Goal: Task Accomplishment & Management: Use online tool/utility

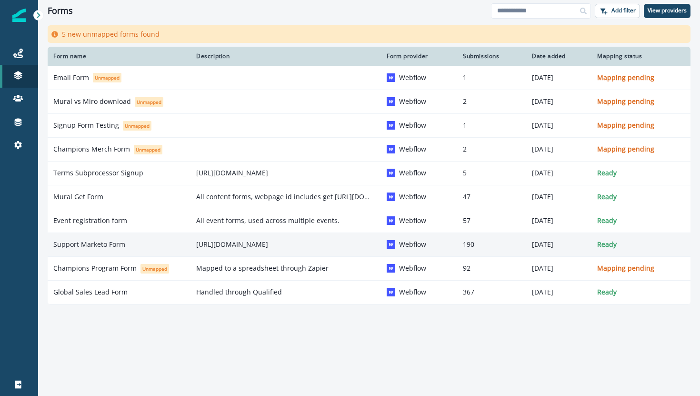
click at [114, 247] on p "Support Marketo Form" at bounding box center [89, 245] width 72 height 10
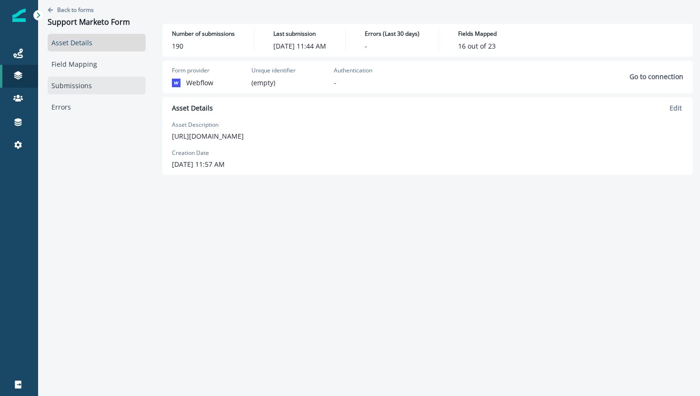
click at [86, 91] on link "Submissions" at bounding box center [97, 86] width 98 height 18
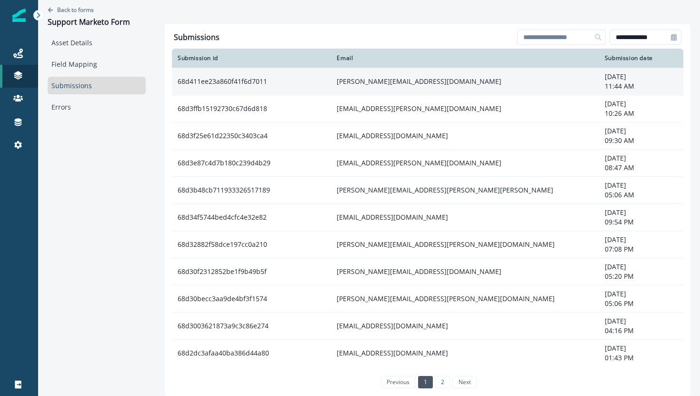
click at [226, 79] on td "68d411ee23a860f41f6d7011" at bounding box center [251, 81] width 159 height 27
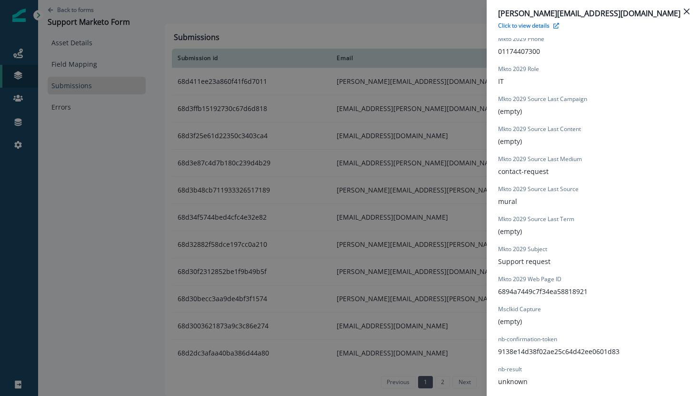
scroll to position [741, 0]
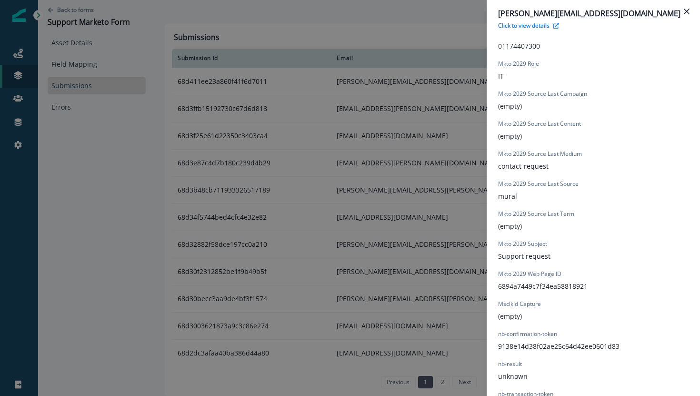
click at [240, 107] on div "t.lewis@cep.co.uk Click to view details Form Provider Webflow Form Name Support…" at bounding box center [350, 198] width 700 height 396
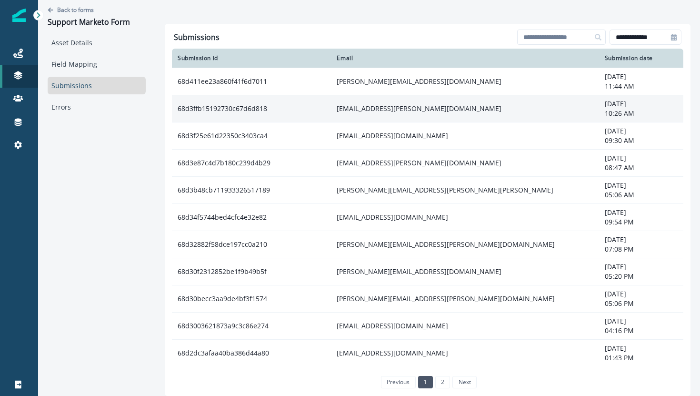
click at [239, 108] on td "68d3ffb15192730c67d6d818" at bounding box center [251, 108] width 159 height 27
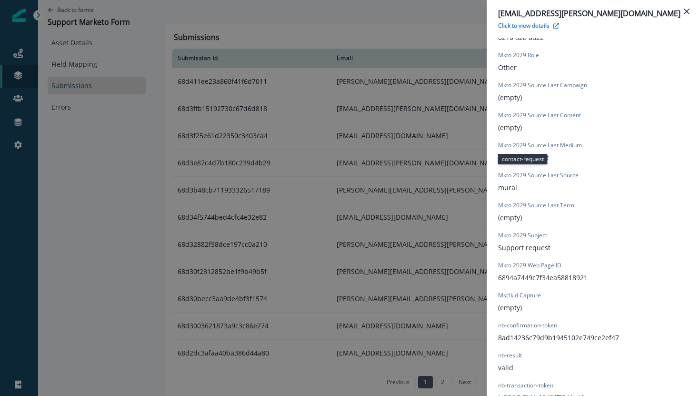
scroll to position [732, 0]
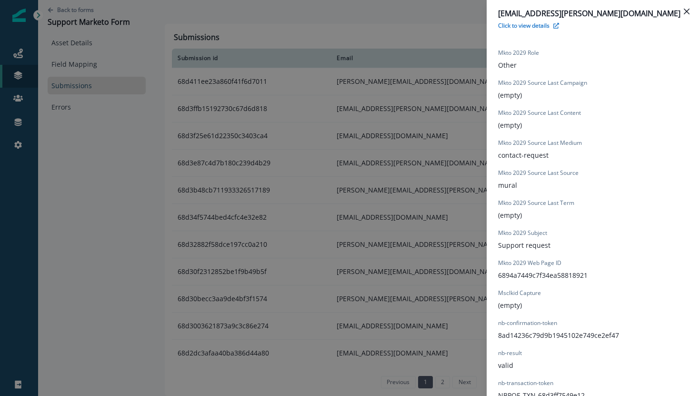
click at [262, 145] on div "mail@silke-noll.com Click to view details Form Provider Webflow Form Name Suppo…" at bounding box center [350, 198] width 700 height 396
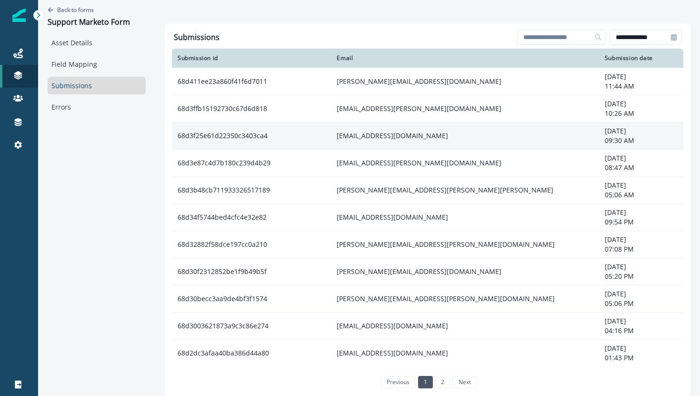
click at [246, 138] on td "68d3f25e61d22350c3403ca4" at bounding box center [251, 135] width 159 height 27
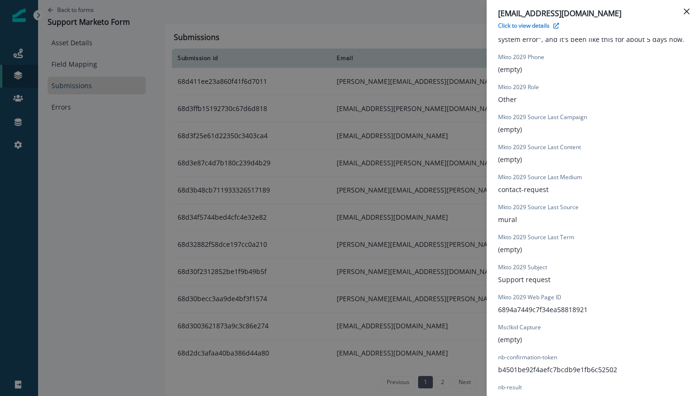
scroll to position [698, 0]
click at [204, 222] on div "abdurrah@mail.uc.edu Click to view details Form Provider Webflow Form Name Supp…" at bounding box center [350, 198] width 700 height 396
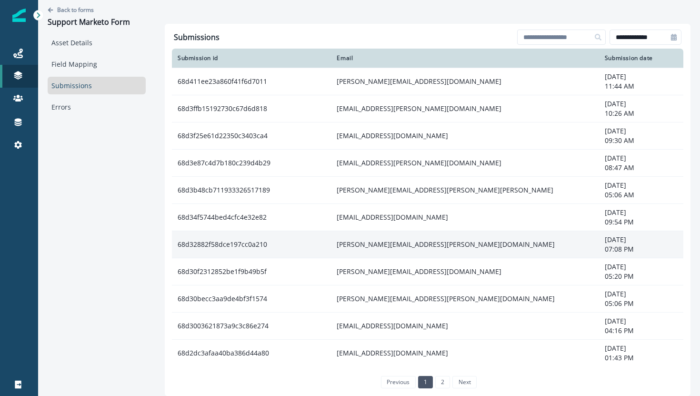
click at [237, 243] on td "68d32882f58dce197cc0a210" at bounding box center [251, 244] width 159 height 27
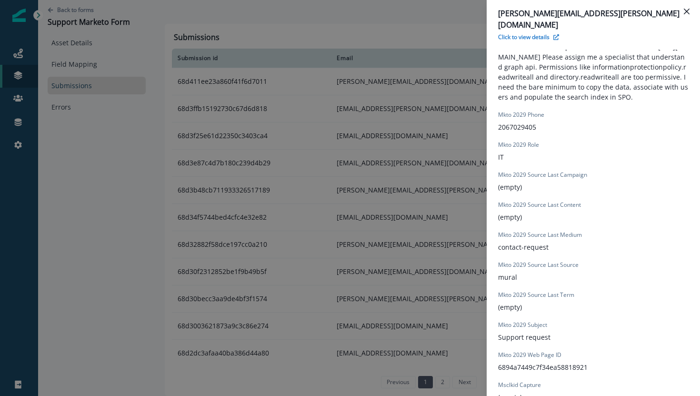
scroll to position [436, 0]
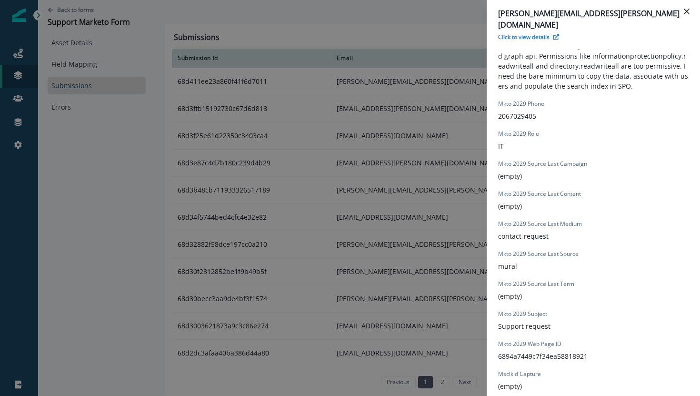
click at [220, 309] on div "brent.johnson@becu.org Click to view details Form Provider Webflow Form Name Su…" at bounding box center [350, 198] width 700 height 396
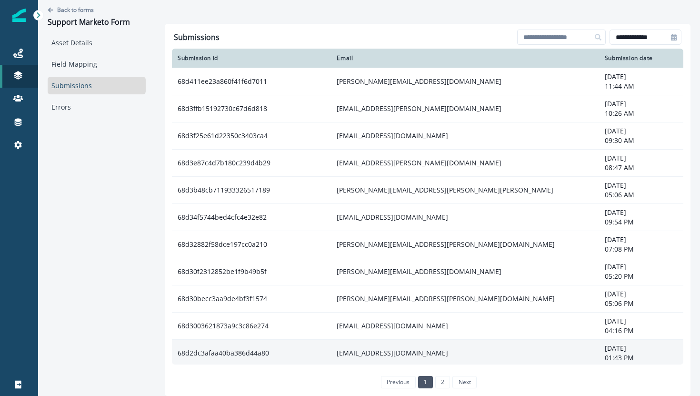
click at [226, 352] on td "68d2dc3afaa40ba386d44a80" at bounding box center [251, 352] width 159 height 27
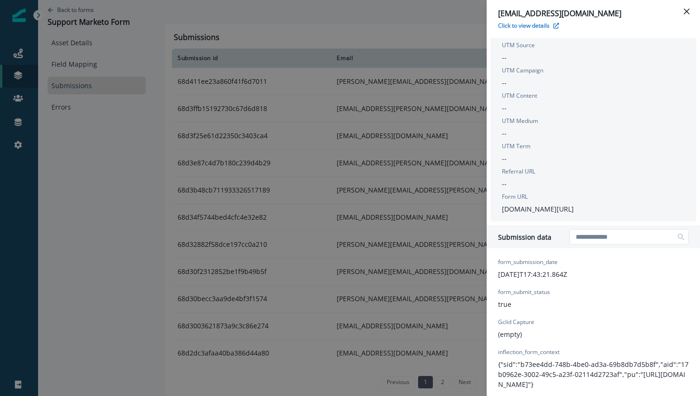
scroll to position [134, 0]
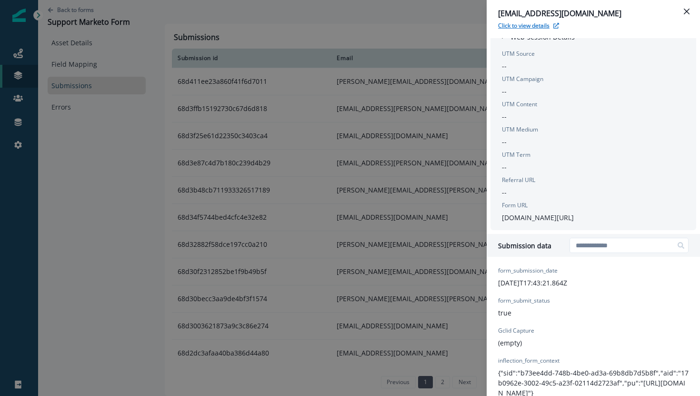
click at [556, 25] on icon "button" at bounding box center [557, 26] width 6 height 6
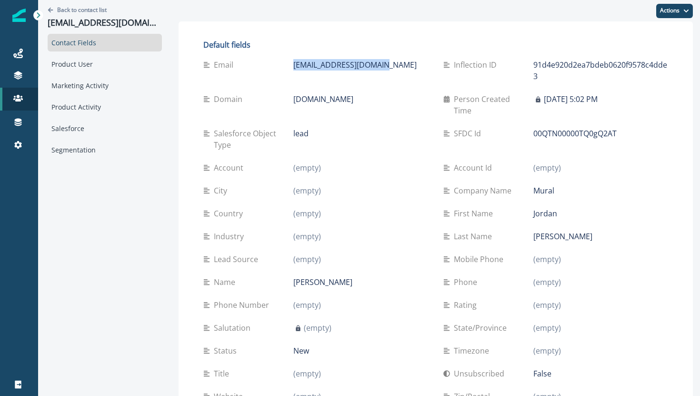
drag, startPoint x: 291, startPoint y: 74, endPoint x: 273, endPoint y: 67, distance: 19.2
click at [275, 70] on div "Email xiyoka7797@bitfami.com" at bounding box center [315, 70] width 225 height 34
copy div "xiyoka7797@bitfami.com"
